Goal: Transaction & Acquisition: Book appointment/travel/reservation

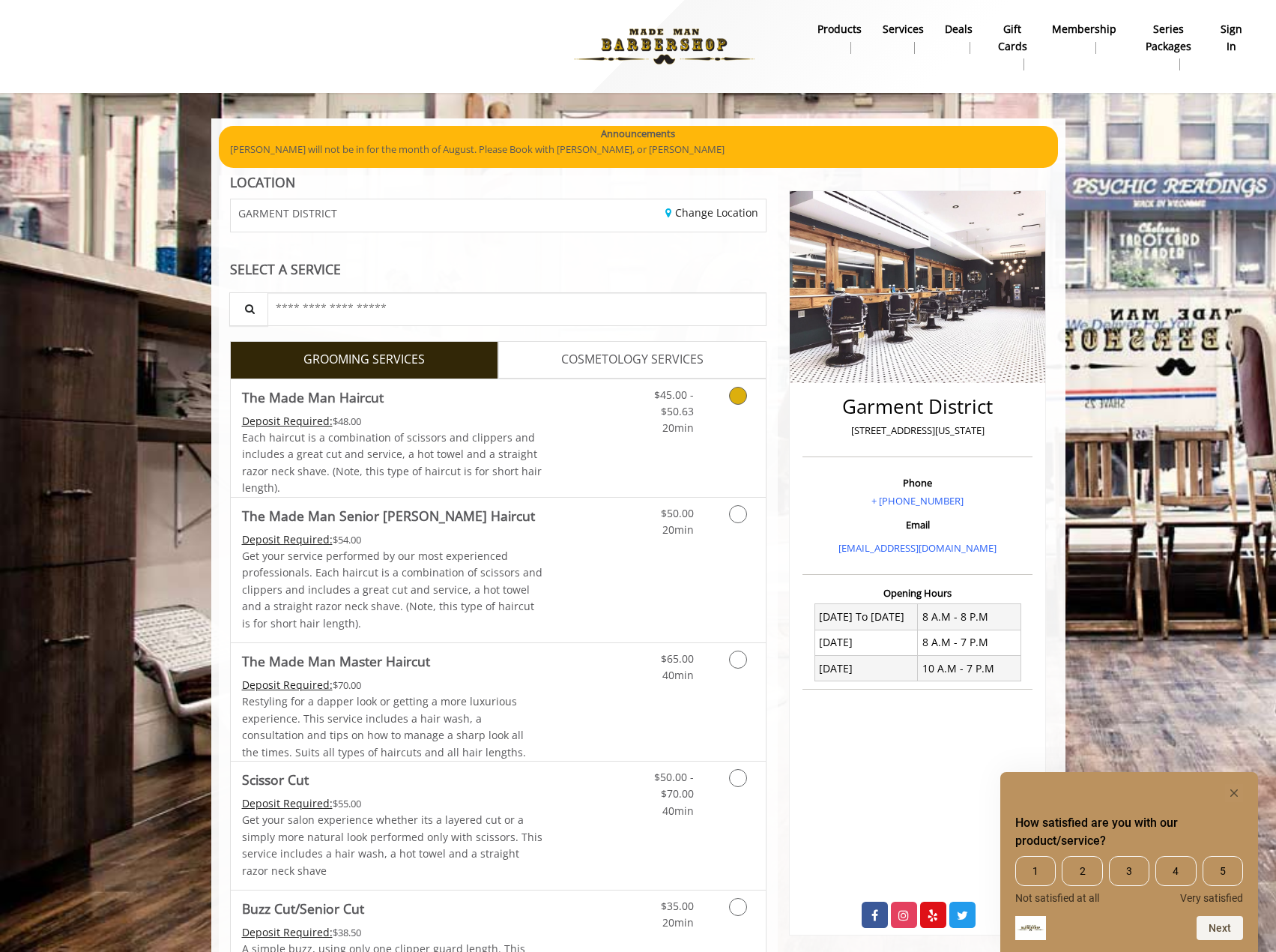
click at [730, 394] on icon "Grooming services" at bounding box center [738, 396] width 18 height 18
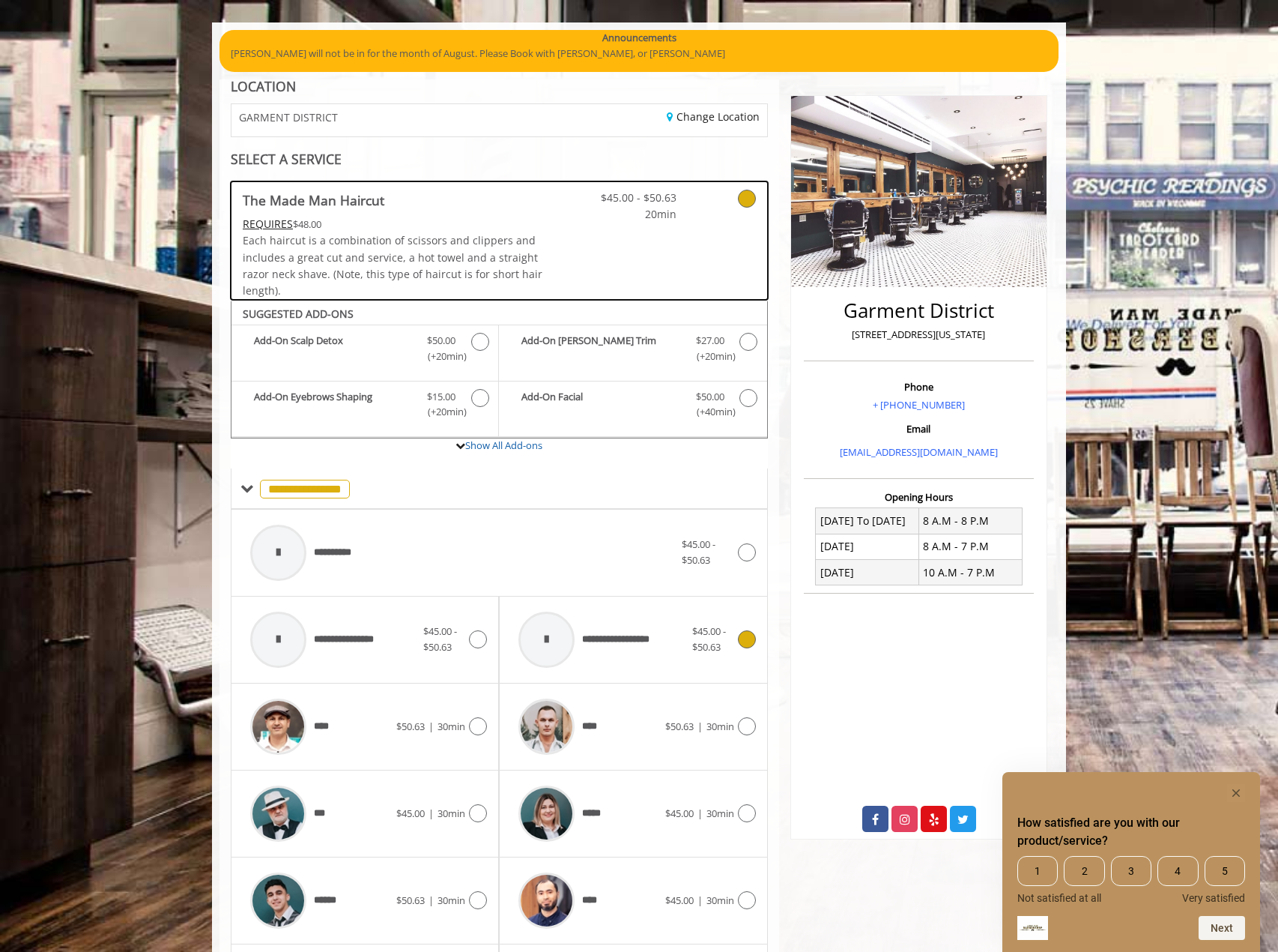
scroll to position [396, 0]
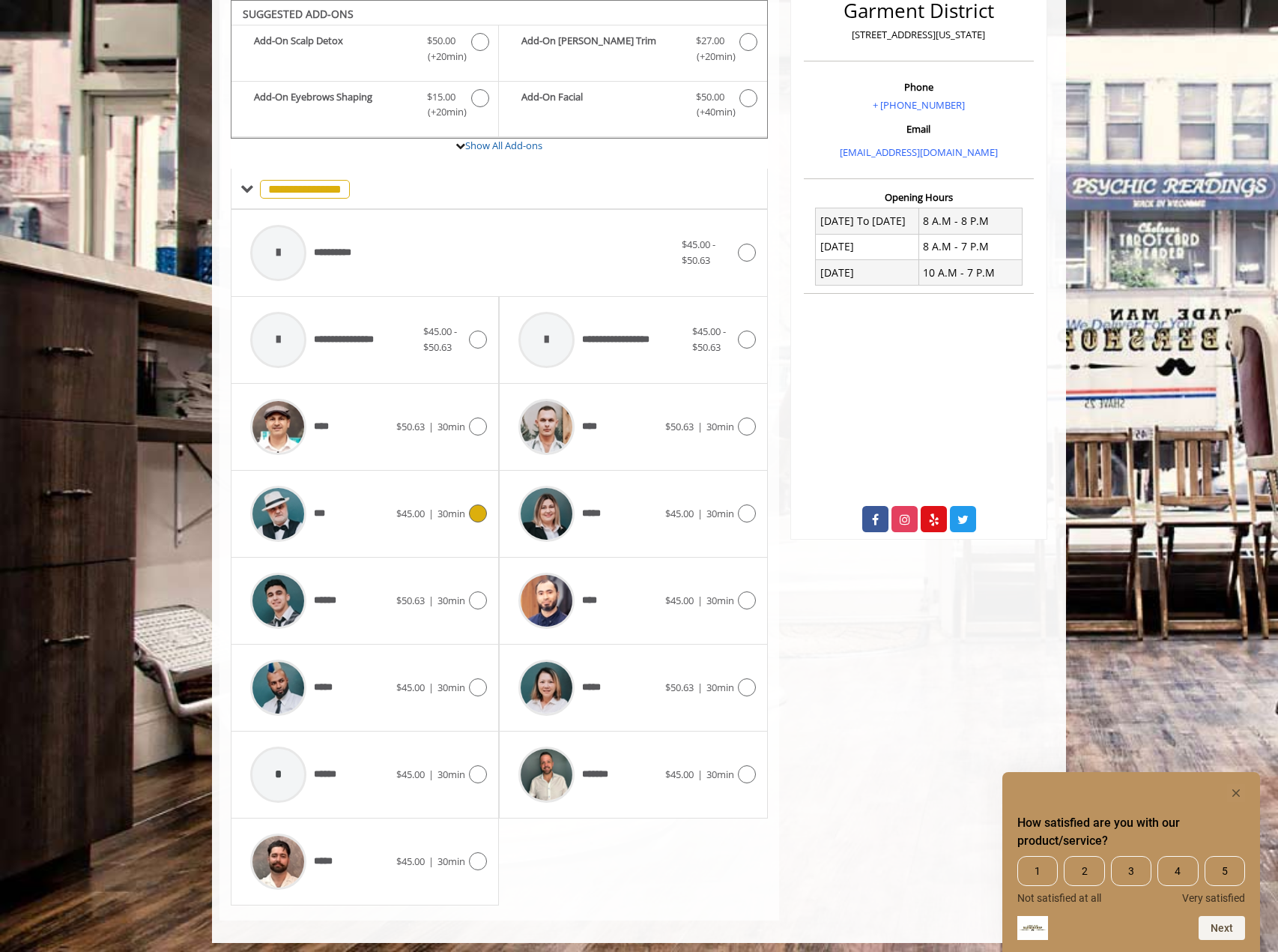
click at [463, 513] on span "30min" at bounding box center [451, 514] width 28 height 14
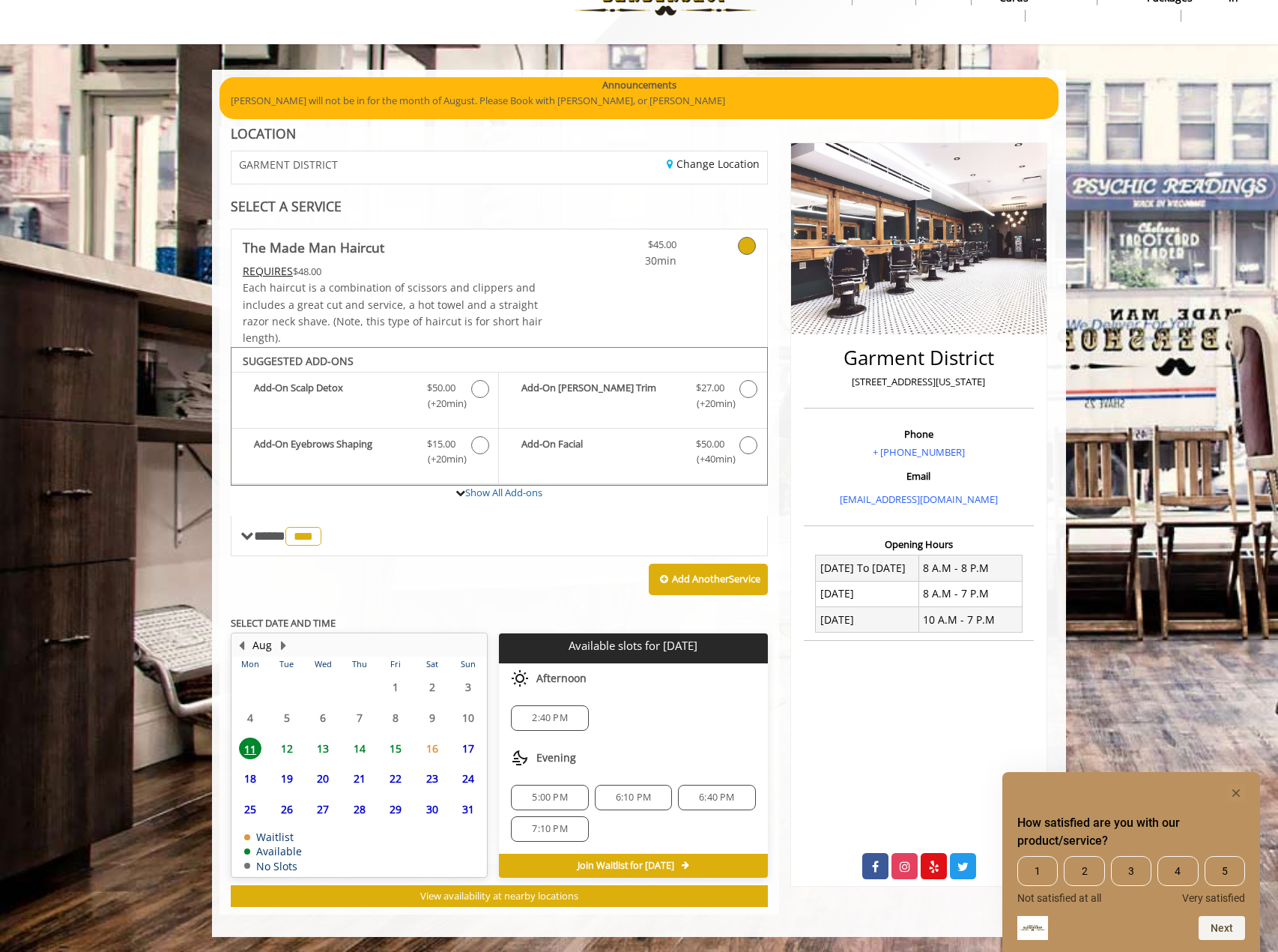
scroll to position [48, 0]
click at [733, 791] on span "6:40 PM" at bounding box center [717, 797] width 35 height 12
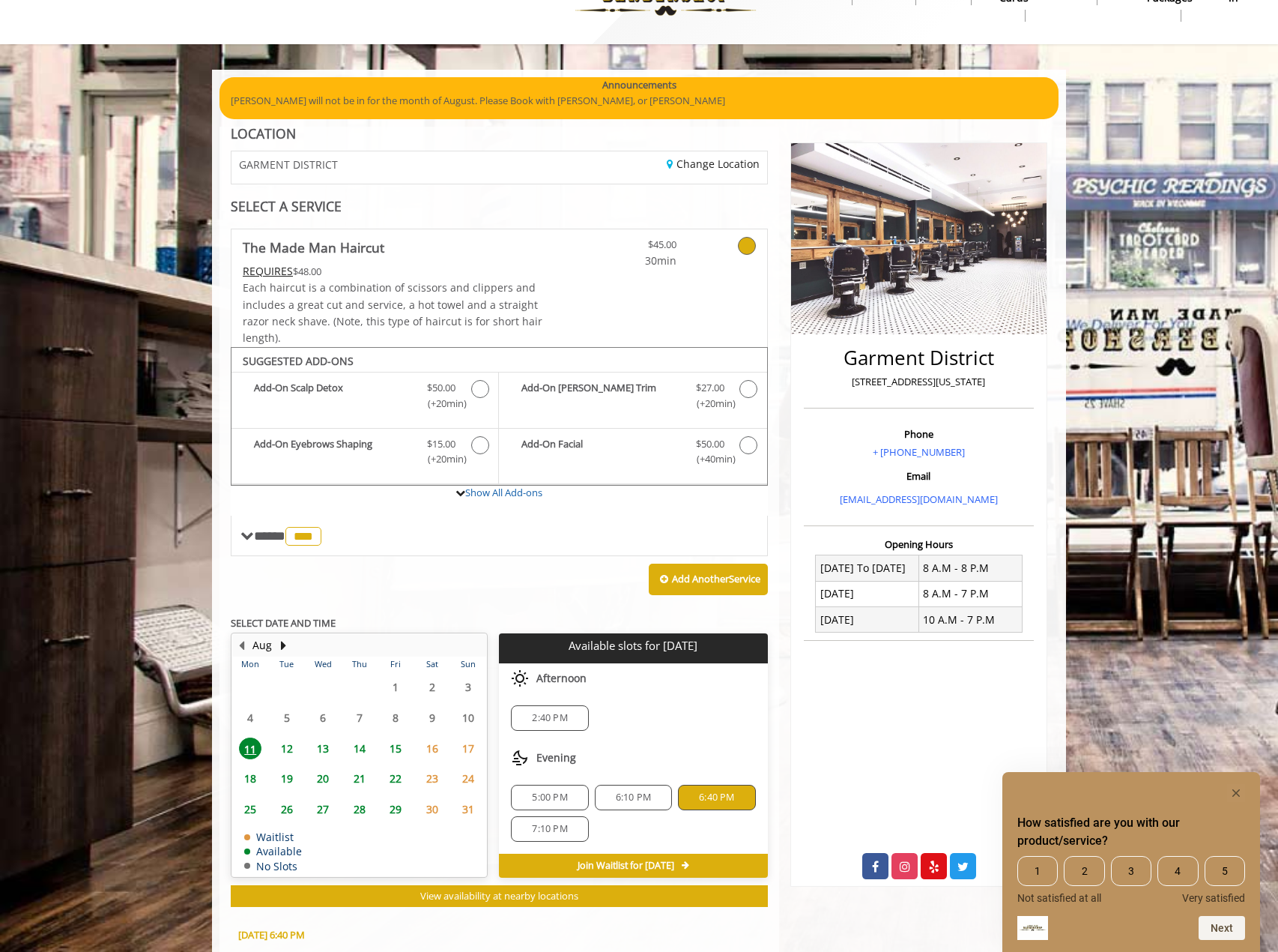
scroll to position [319, 0]
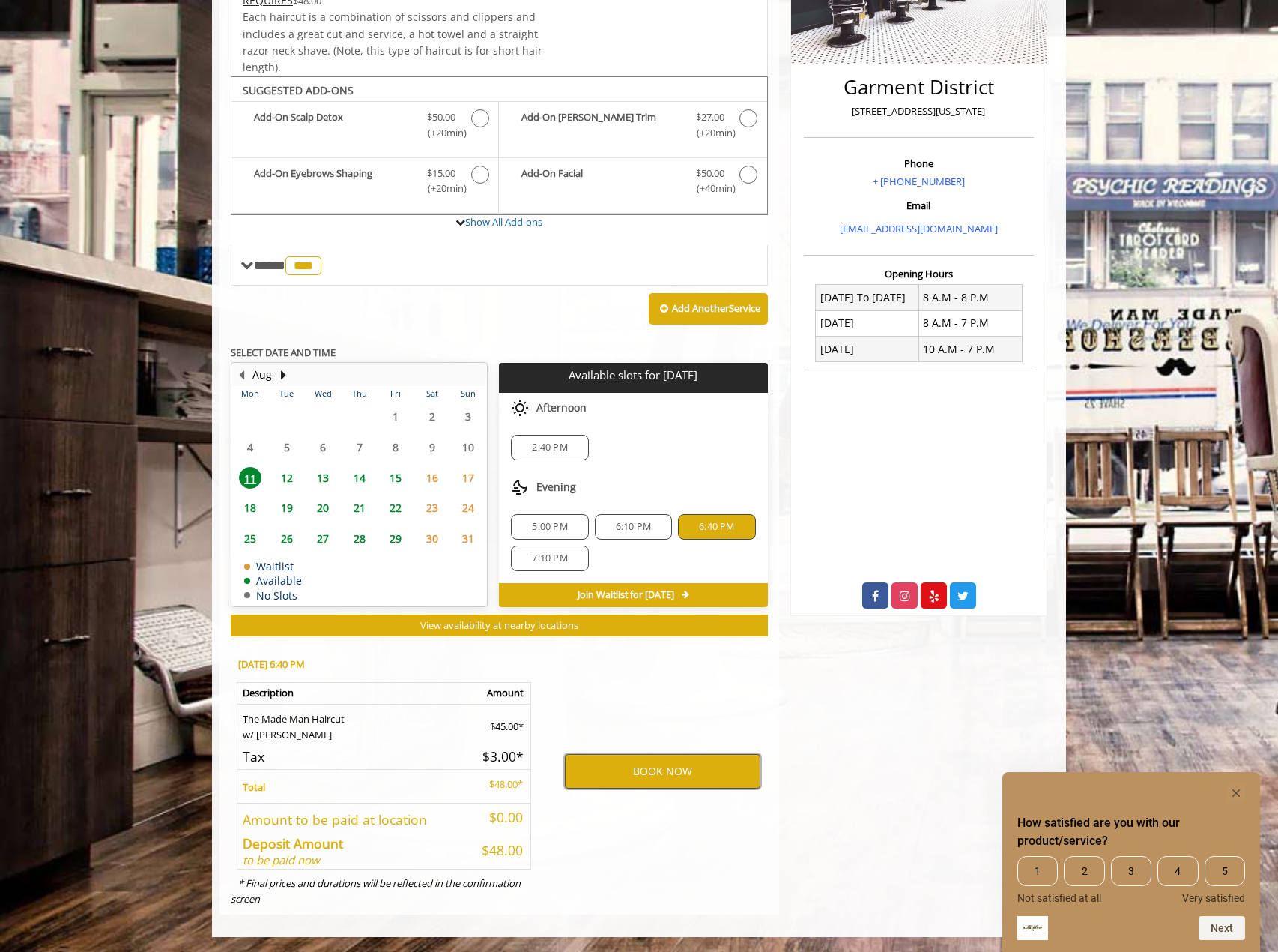
click at [682, 772] on button "BOOK NOW" at bounding box center [663, 771] width 195 height 35
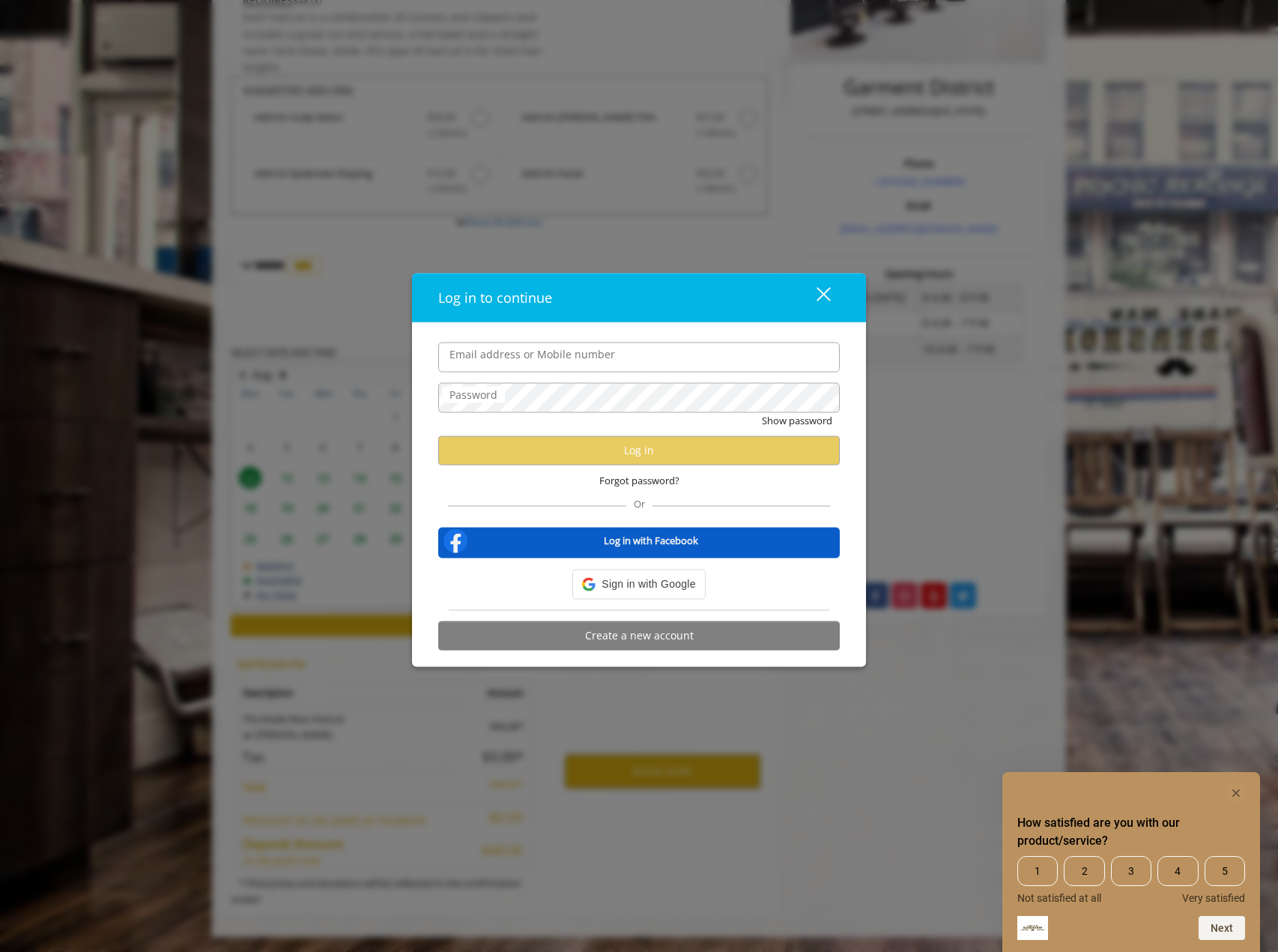
type input "**********"
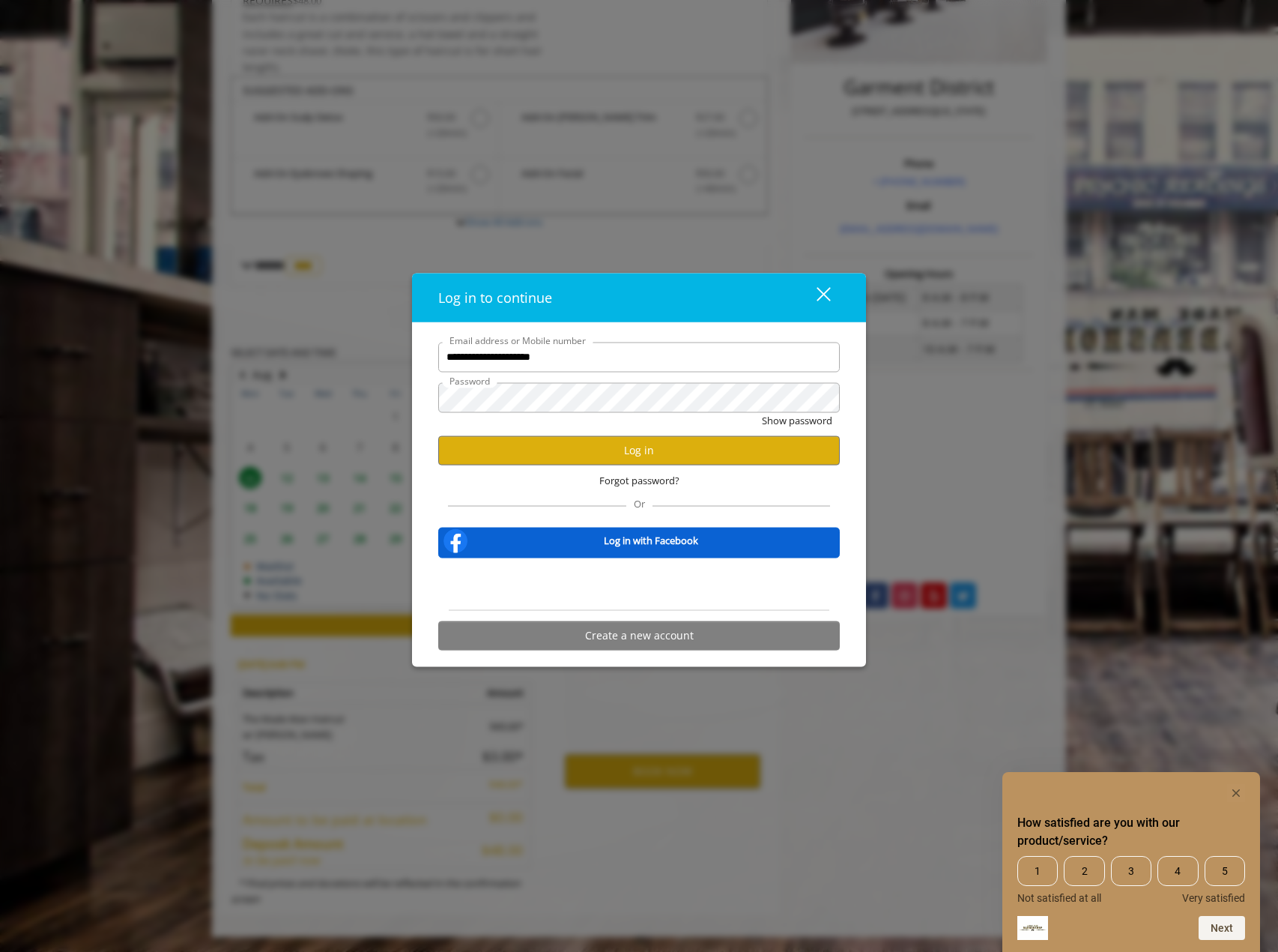
scroll to position [0, 0]
click at [636, 452] on button "Log in" at bounding box center [639, 450] width 401 height 29
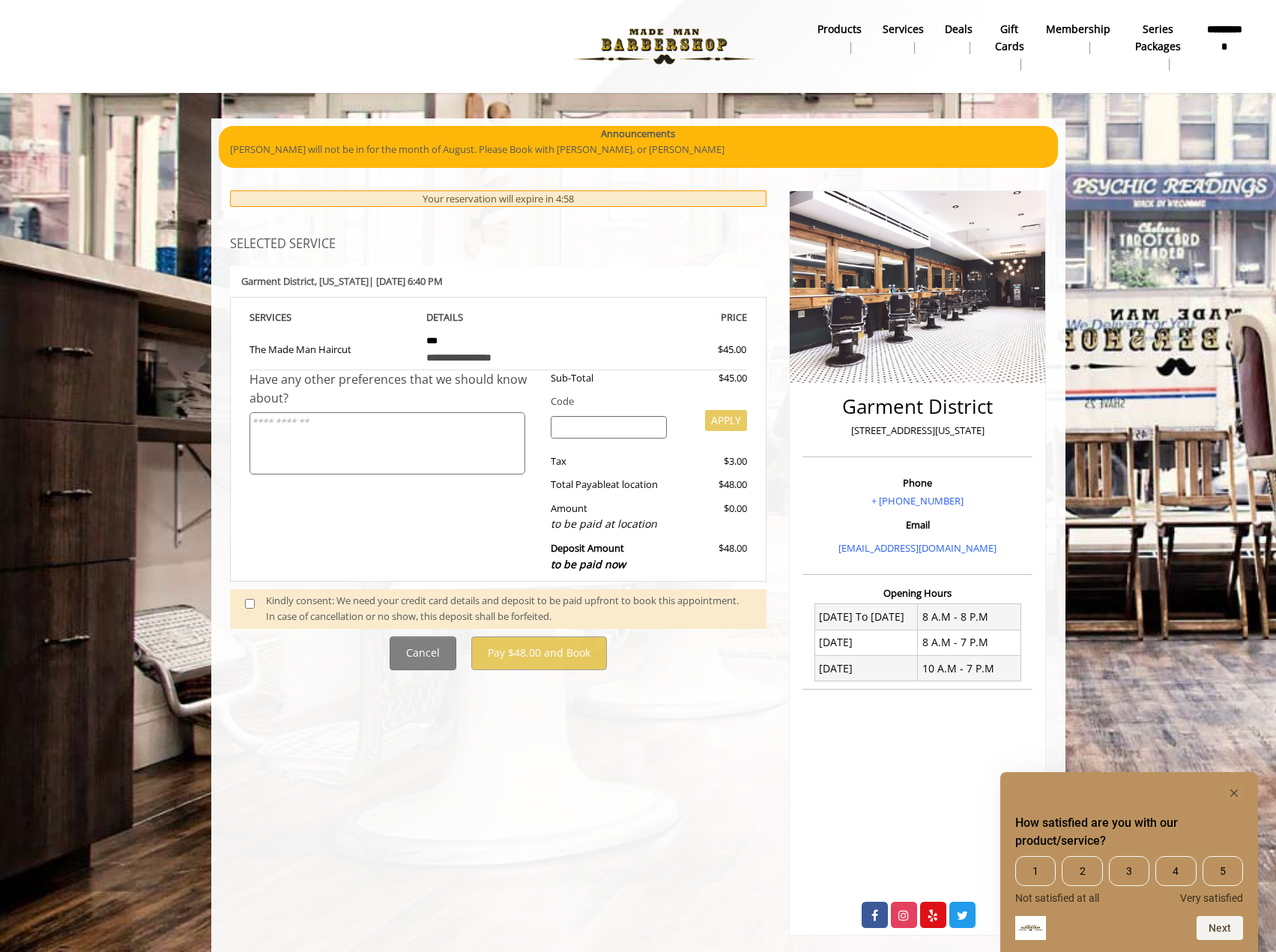
click at [254, 603] on span at bounding box center [256, 609] width 45 height 32
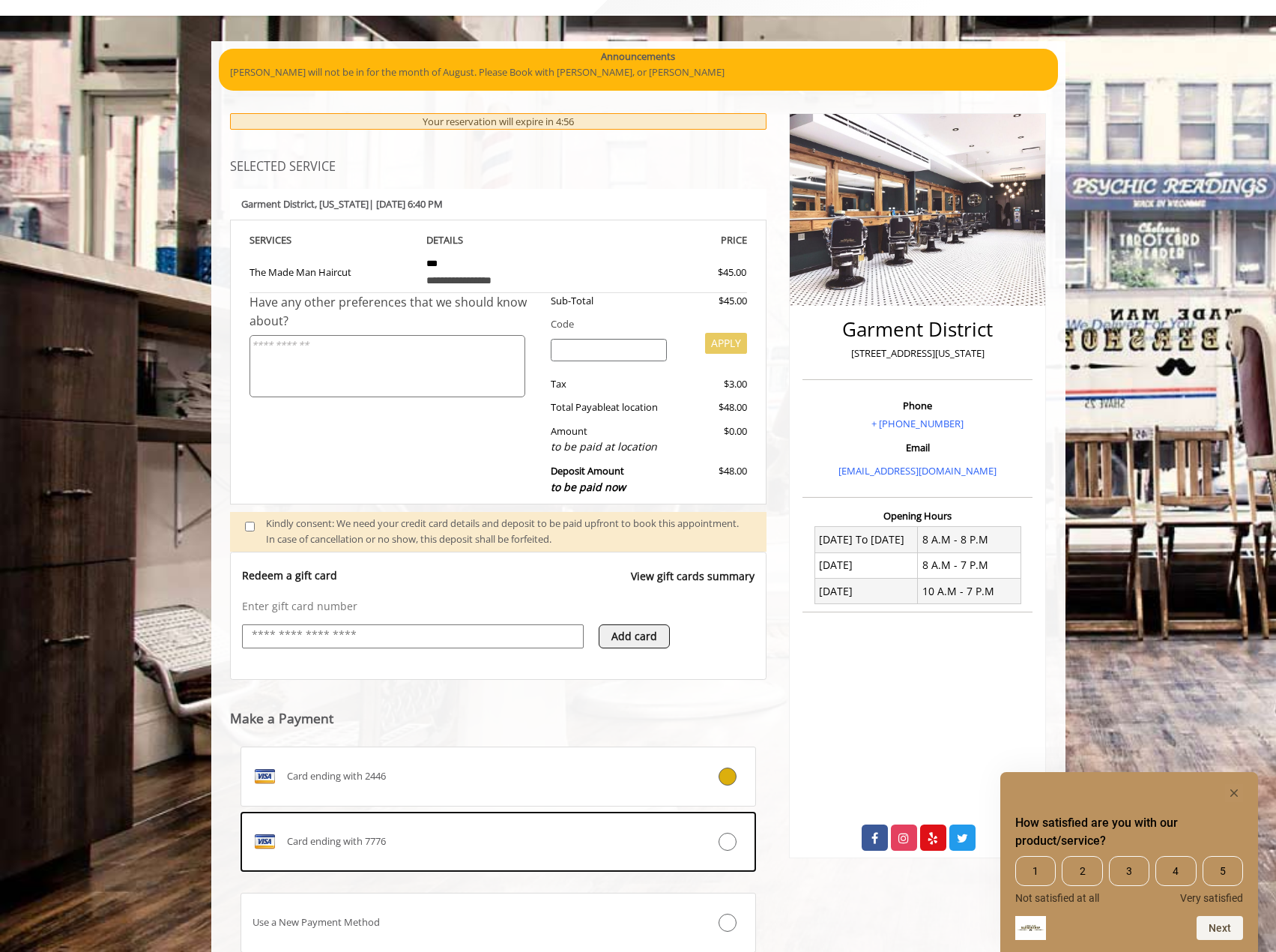
scroll to position [188, 0]
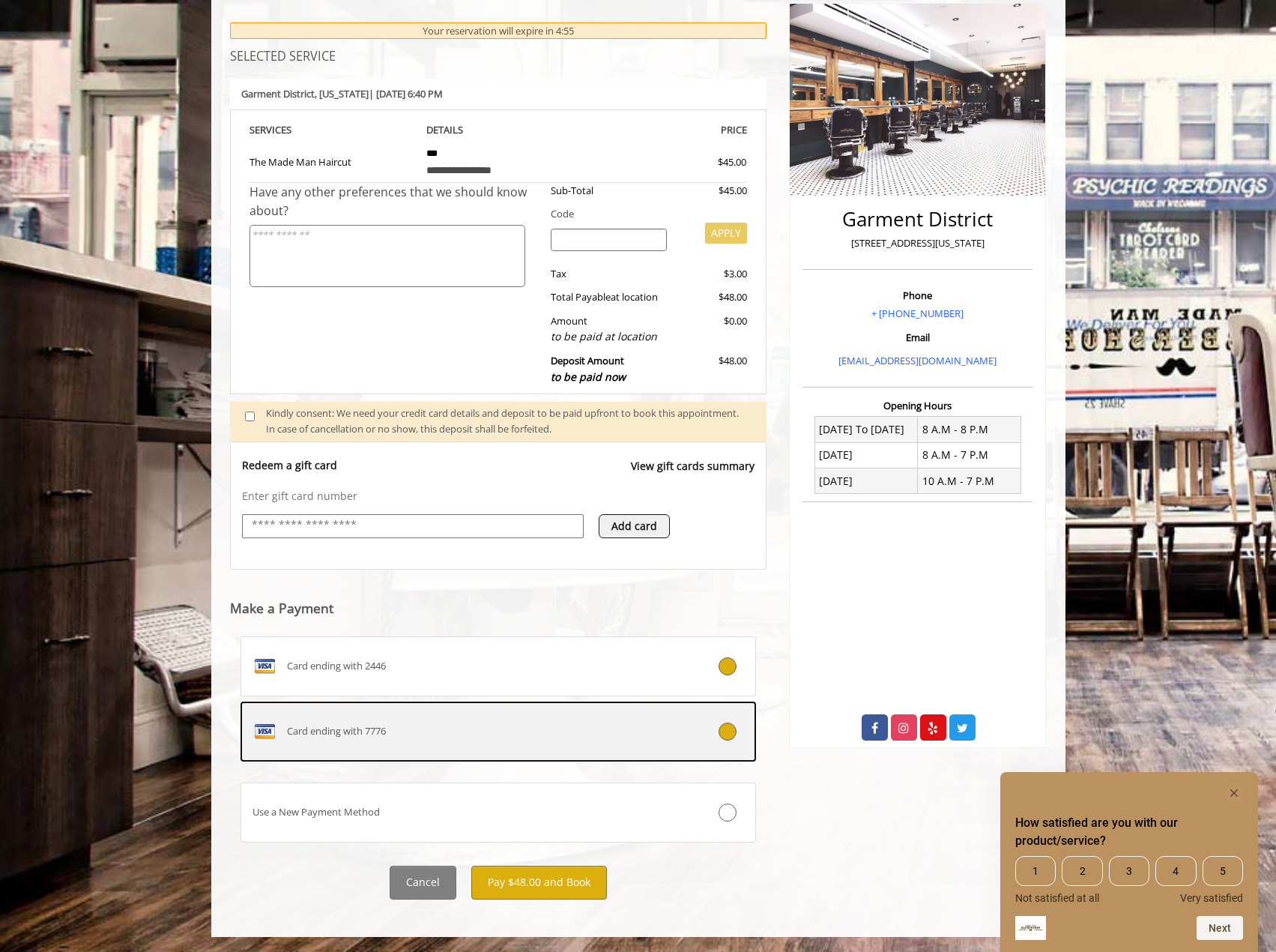
click at [719, 738] on div at bounding box center [712, 731] width 85 height 18
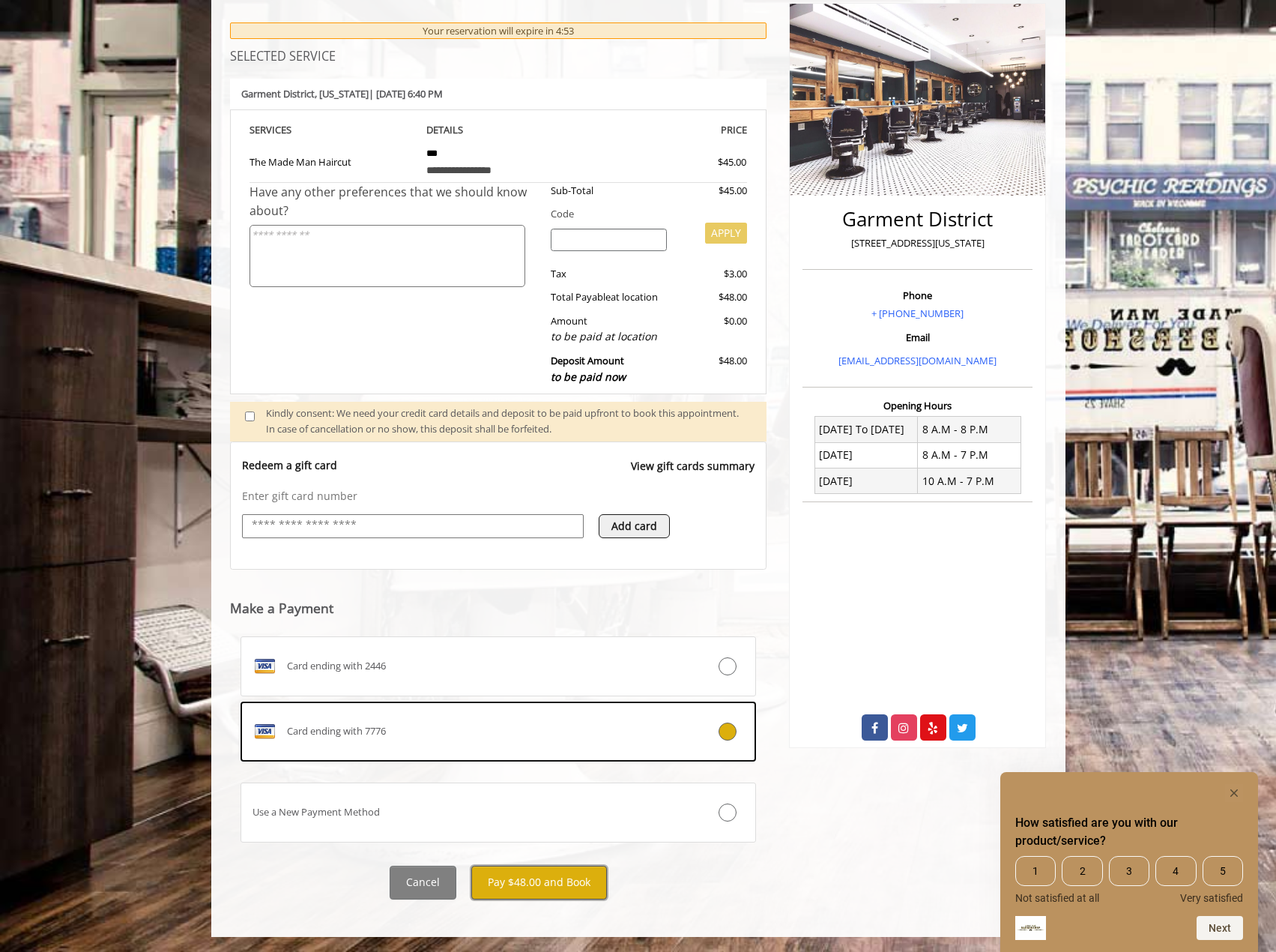
click at [530, 884] on button "Pay $48.00 and Book" at bounding box center [539, 882] width 135 height 34
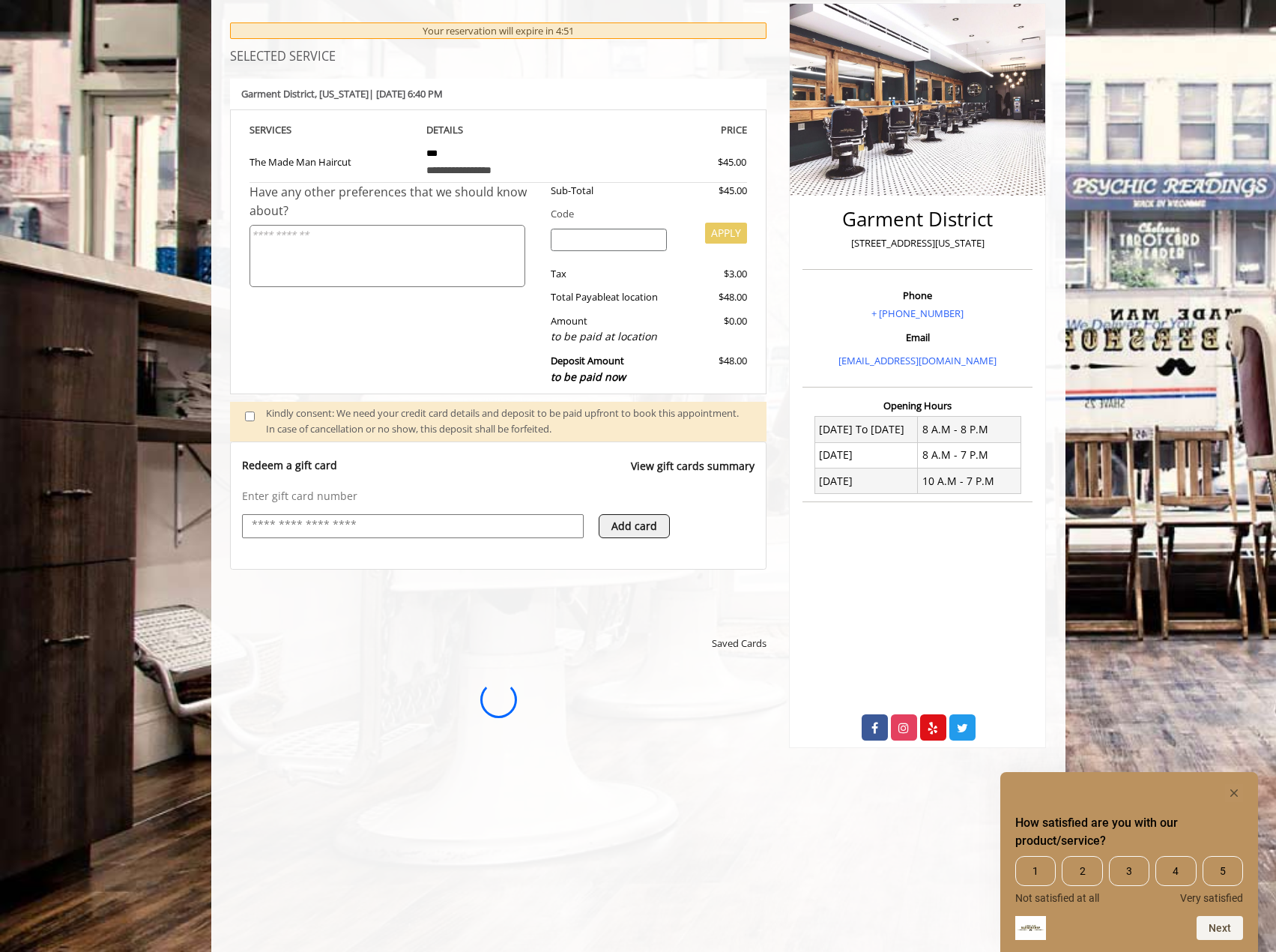
scroll to position [0, 0]
